Goal: Information Seeking & Learning: Learn about a topic

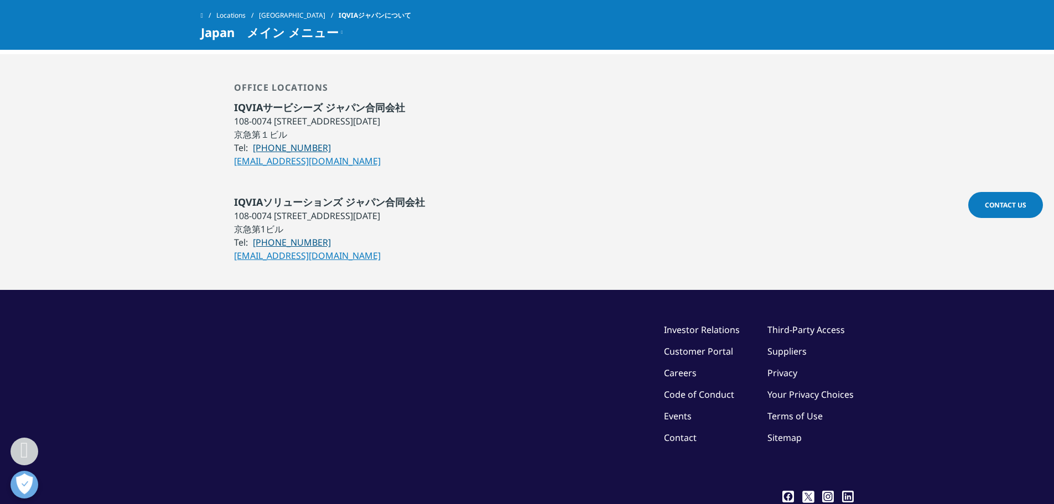
scroll to position [1014, 0]
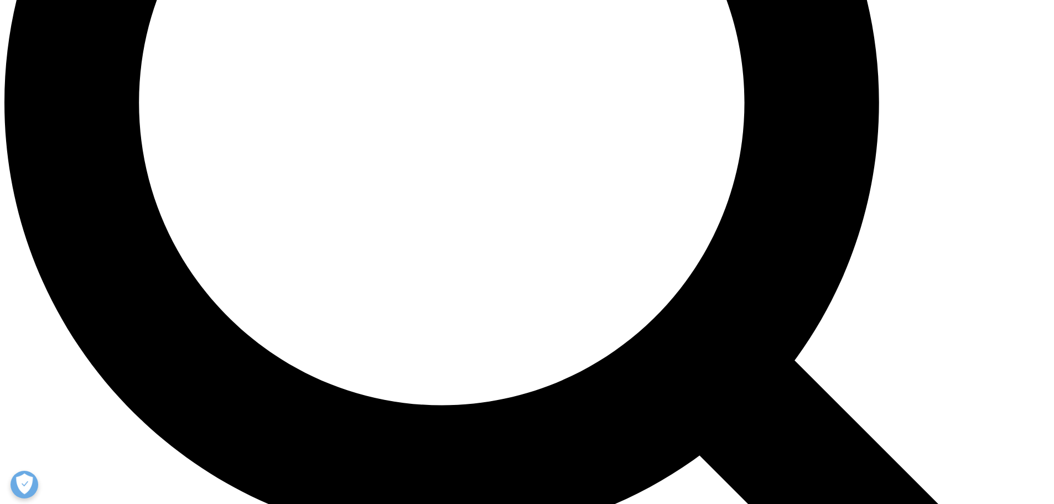
scroll to position [1494, 0]
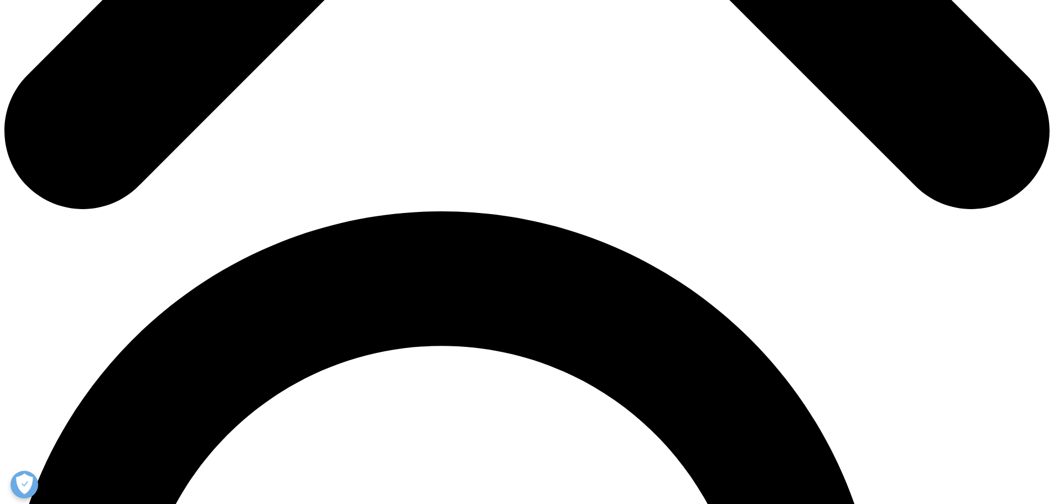
scroll to position [0, 0]
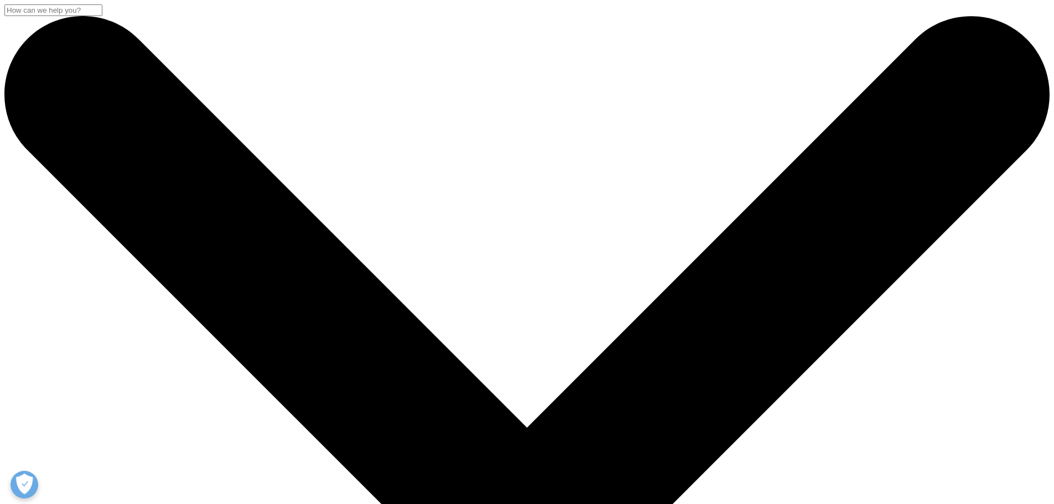
drag, startPoint x: 533, startPoint y: 404, endPoint x: 541, endPoint y: 68, distance: 336.0
drag, startPoint x: 247, startPoint y: 182, endPoint x: 170, endPoint y: 182, distance: 76.4
copy div "IQVIAは"
